Goal: Task Accomplishment & Management: Use online tool/utility

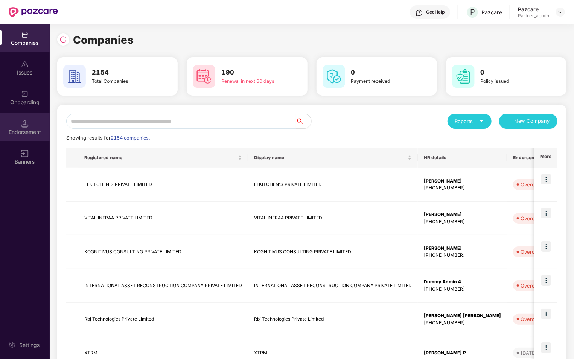
click at [16, 128] on div "Endorsement" at bounding box center [25, 132] width 50 height 8
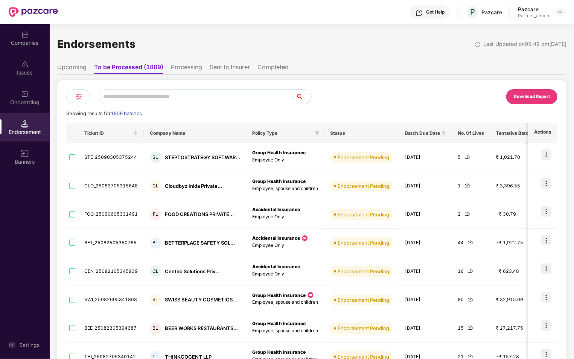
click at [76, 95] on img at bounding box center [78, 96] width 9 height 9
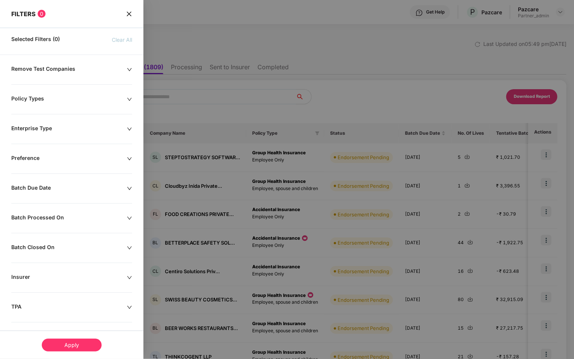
click at [84, 193] on div "Remove Test Companies Policy Types Enterprise Type Preference Batch Due Date Ba…" at bounding box center [71, 243] width 143 height 357
click at [125, 189] on div "Batch Due Date" at bounding box center [69, 188] width 116 height 8
click at [45, 209] on input at bounding box center [34, 211] width 39 height 8
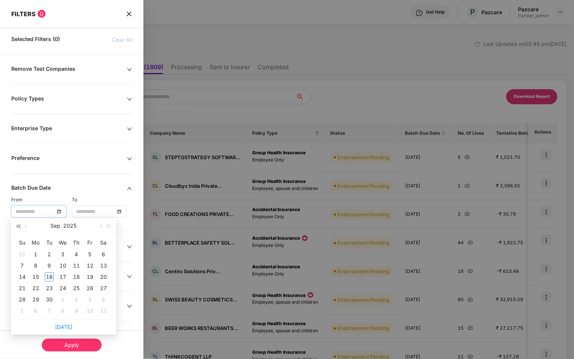
click at [19, 225] on span "button" at bounding box center [18, 227] width 4 height 4
type input "**********"
click at [21, 253] on div "1" at bounding box center [22, 254] width 9 height 9
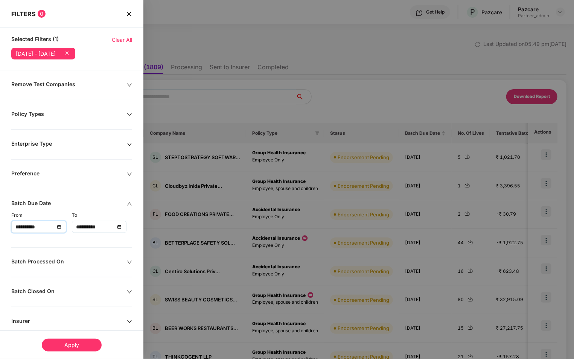
click at [105, 226] on input "**********" at bounding box center [95, 227] width 39 height 8
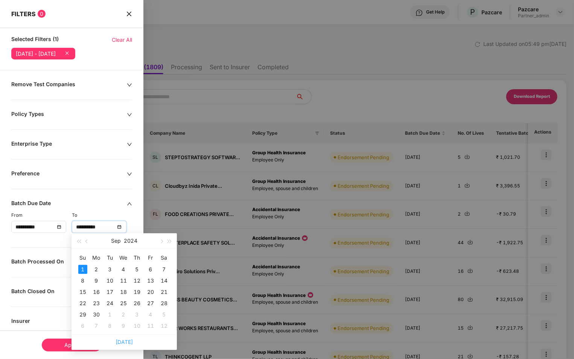
click at [128, 341] on link "[DATE]" at bounding box center [124, 342] width 17 height 6
type input "**********"
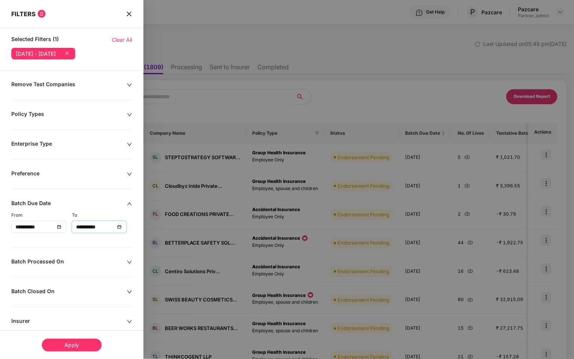
click at [78, 345] on div "Apply" at bounding box center [72, 345] width 60 height 13
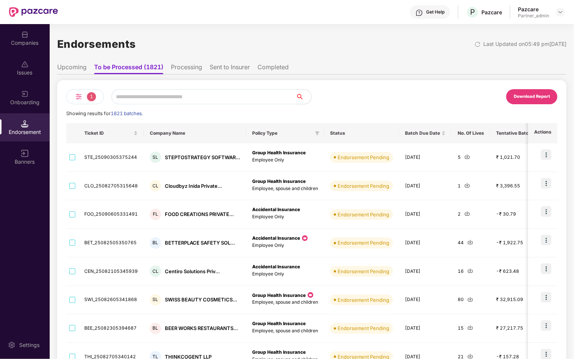
click at [183, 67] on li "Processing" at bounding box center [186, 68] width 31 height 11
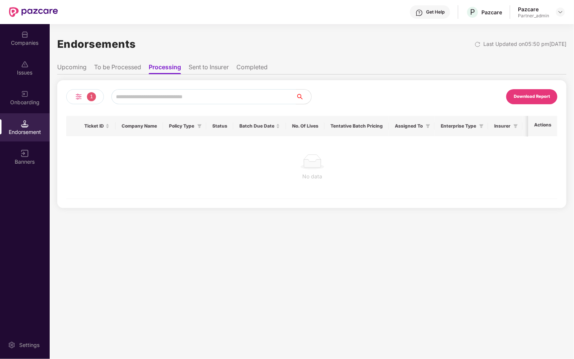
click at [213, 67] on li "Sent to Insurer" at bounding box center [209, 68] width 40 height 11
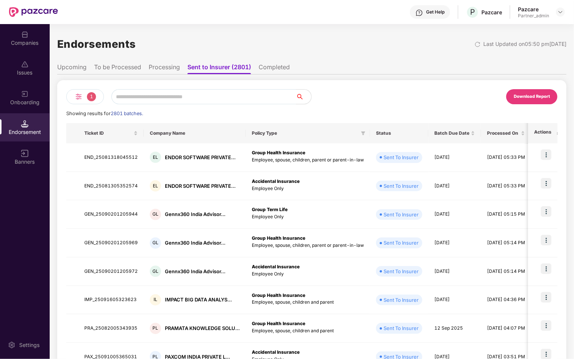
click at [287, 63] on li "Completed" at bounding box center [274, 68] width 31 height 11
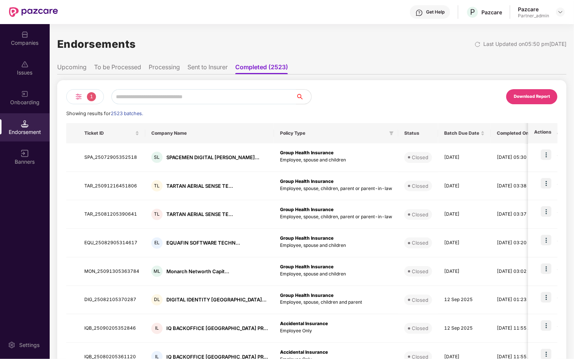
click at [122, 66] on li "To be Processed" at bounding box center [117, 68] width 47 height 11
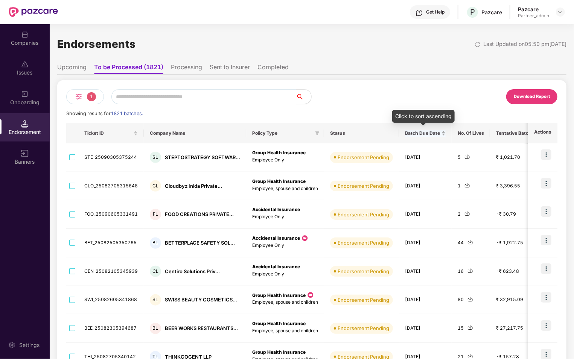
click at [440, 133] on div "Batch Due Date" at bounding box center [425, 133] width 41 height 7
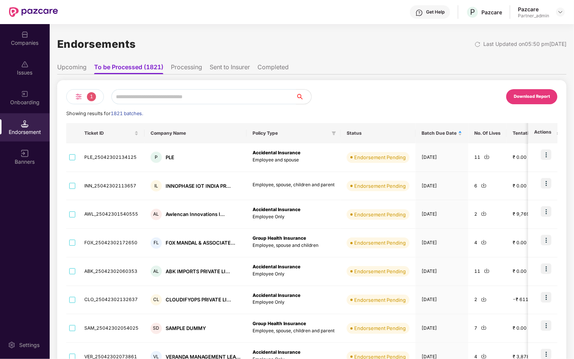
click at [72, 67] on li "Upcoming" at bounding box center [71, 68] width 29 height 11
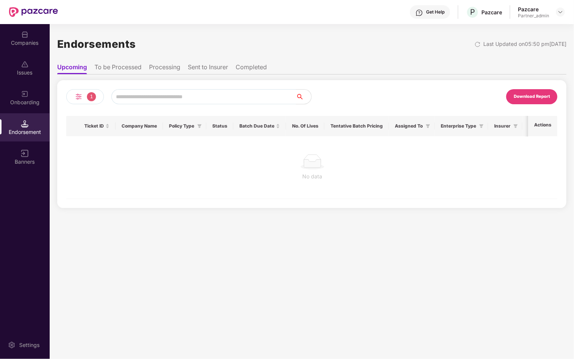
click at [115, 66] on li "To be Processed" at bounding box center [117, 68] width 47 height 11
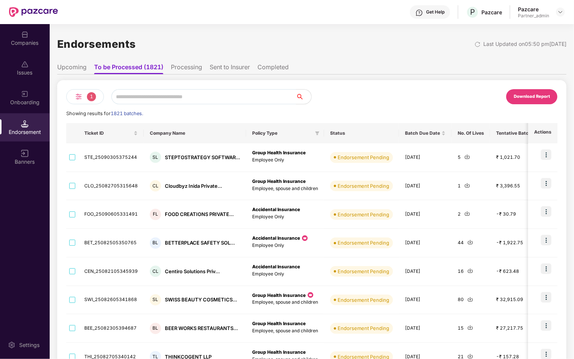
click at [87, 96] on span "1" at bounding box center [91, 96] width 9 height 9
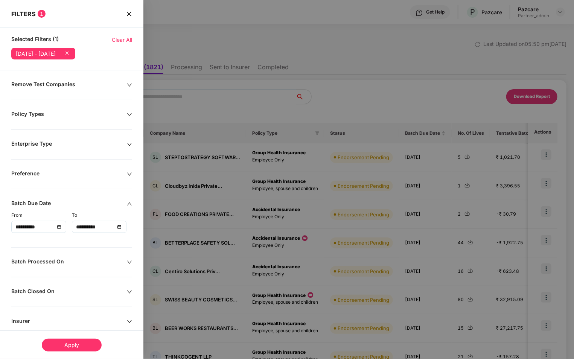
click at [101, 87] on div "Remove Test Companies" at bounding box center [69, 85] width 116 height 8
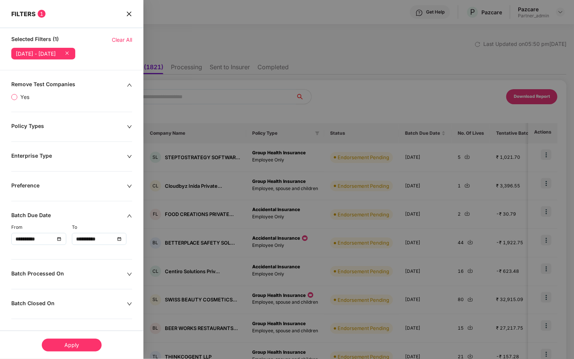
click at [25, 97] on span "Yes" at bounding box center [24, 97] width 15 height 8
click at [81, 345] on div "Apply" at bounding box center [72, 345] width 60 height 13
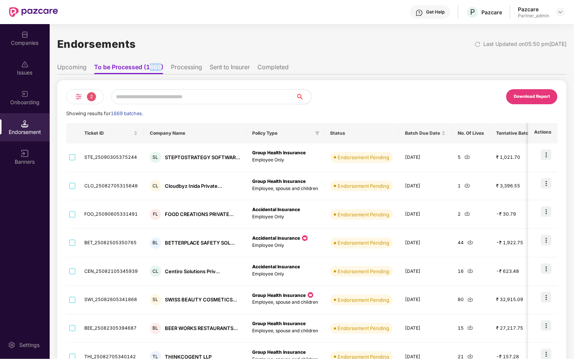
drag, startPoint x: 149, startPoint y: 67, endPoint x: 163, endPoint y: 67, distance: 14.3
click at [163, 67] on li "To be Processed (1669)" at bounding box center [128, 68] width 69 height 11
click at [203, 50] on div "Endorsements Last Updated on 05:50 pm[DATE]" at bounding box center [311, 43] width 509 height 23
